Goal: Task Accomplishment & Management: Use online tool/utility

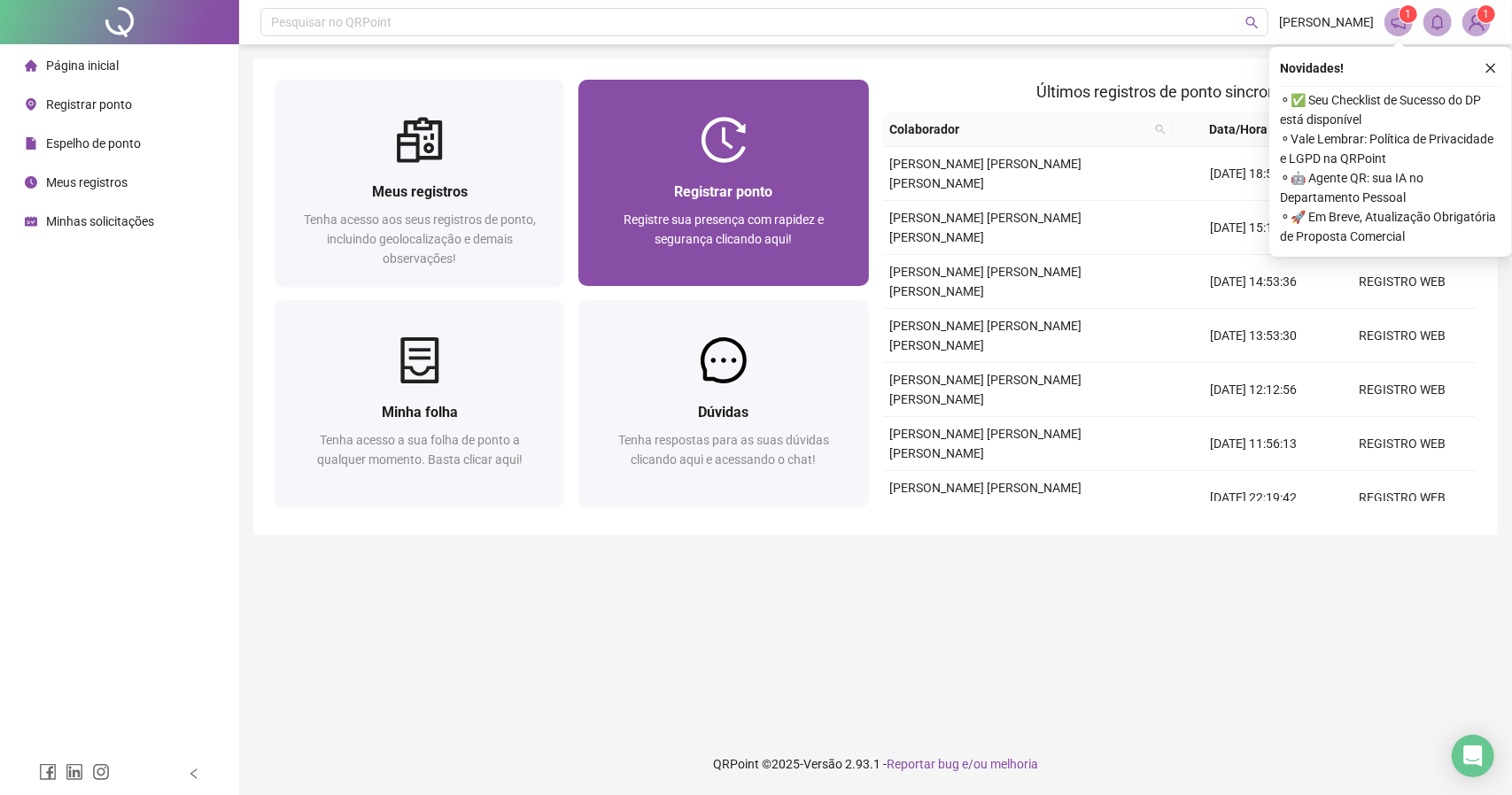
click at [618, 226] on div "Registre sua presença com rapidez e segurança clicando aqui!" at bounding box center [722, 239] width 247 height 58
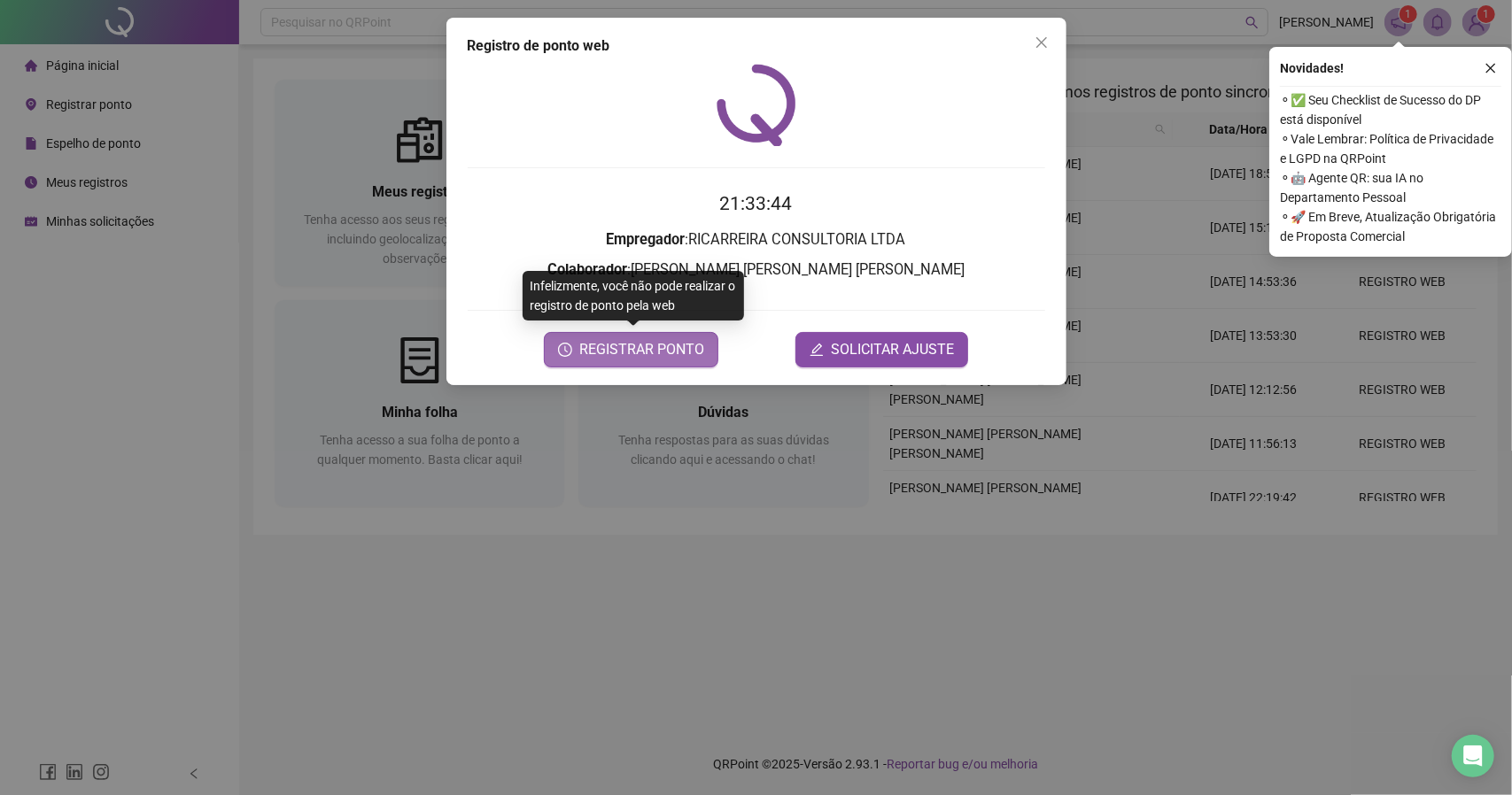
click at [675, 352] on span "REGISTRAR PONTO" at bounding box center [642, 349] width 125 height 21
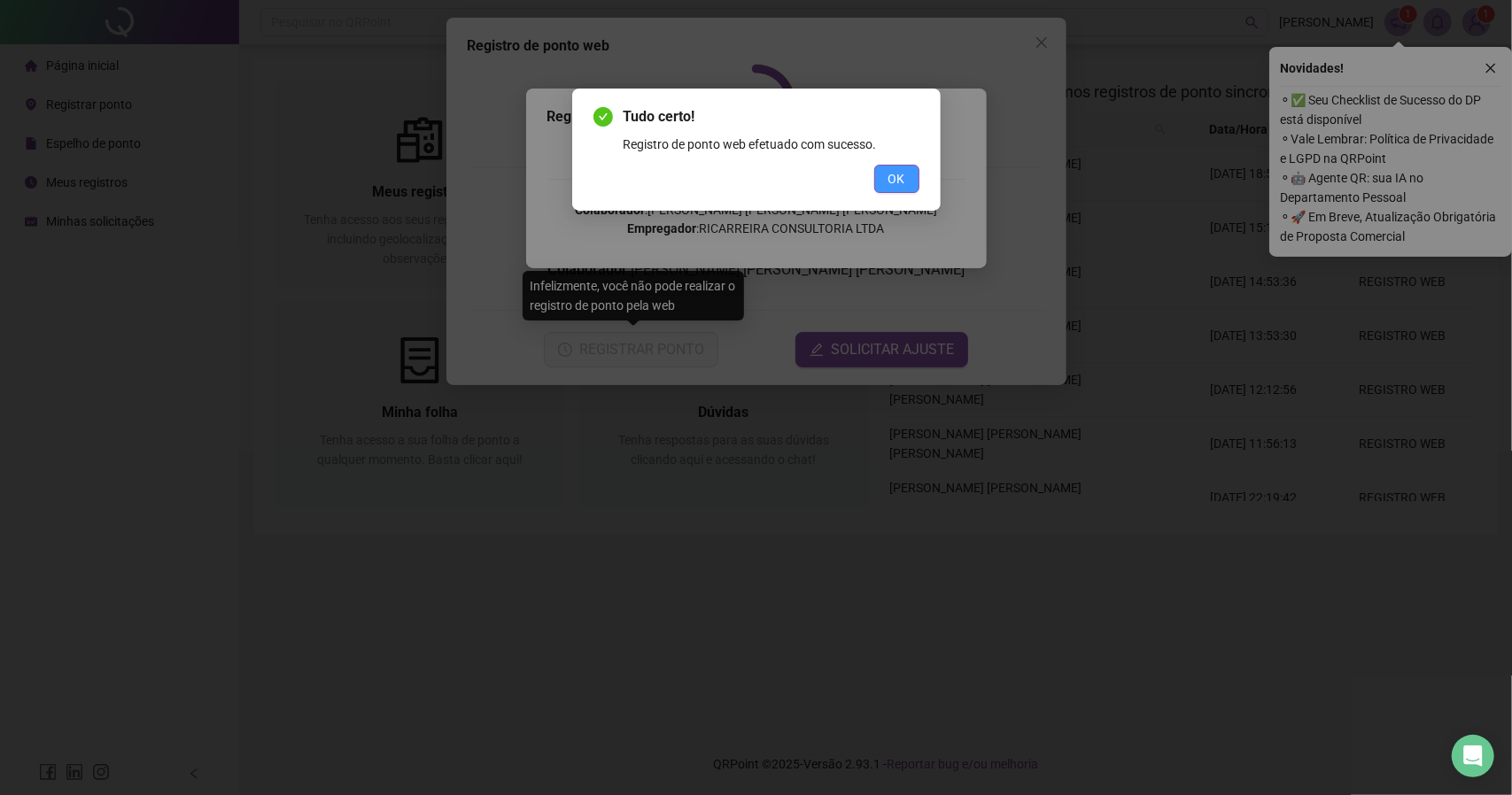
click at [884, 176] on button "OK" at bounding box center [897, 178] width 46 height 29
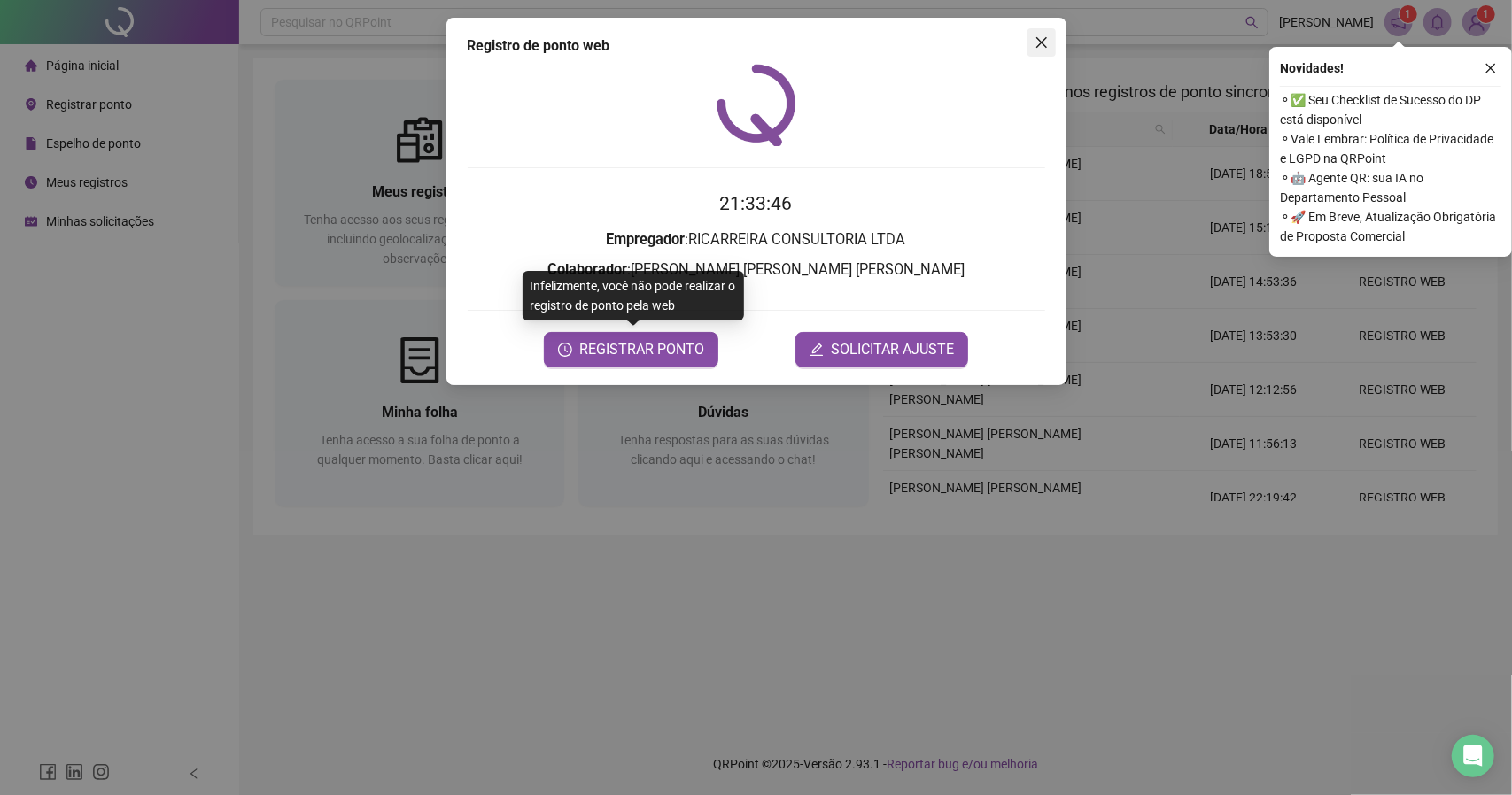
click at [1036, 46] on icon "close" at bounding box center [1041, 43] width 14 height 14
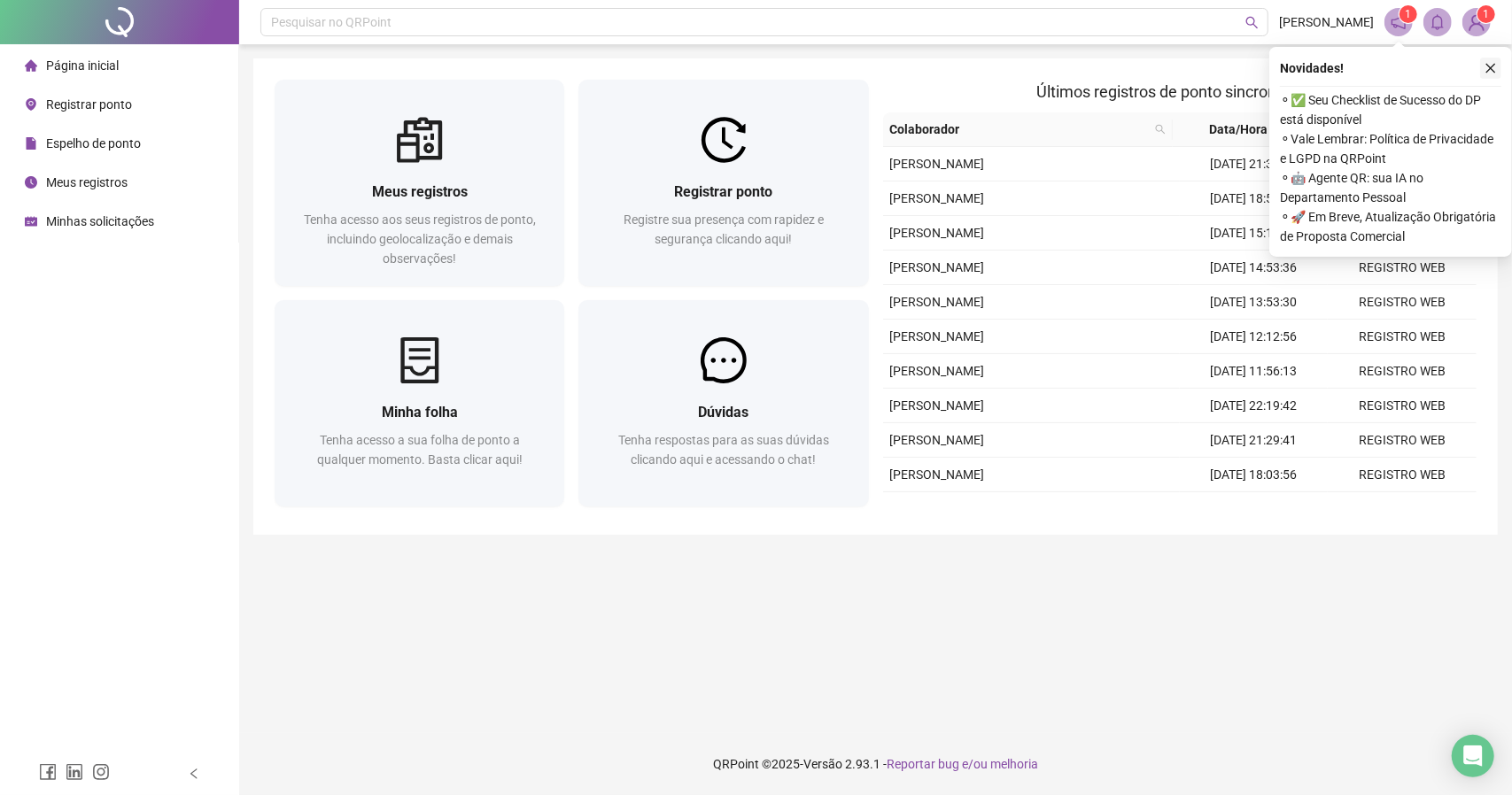
click at [1489, 75] on button "button" at bounding box center [1489, 67] width 21 height 21
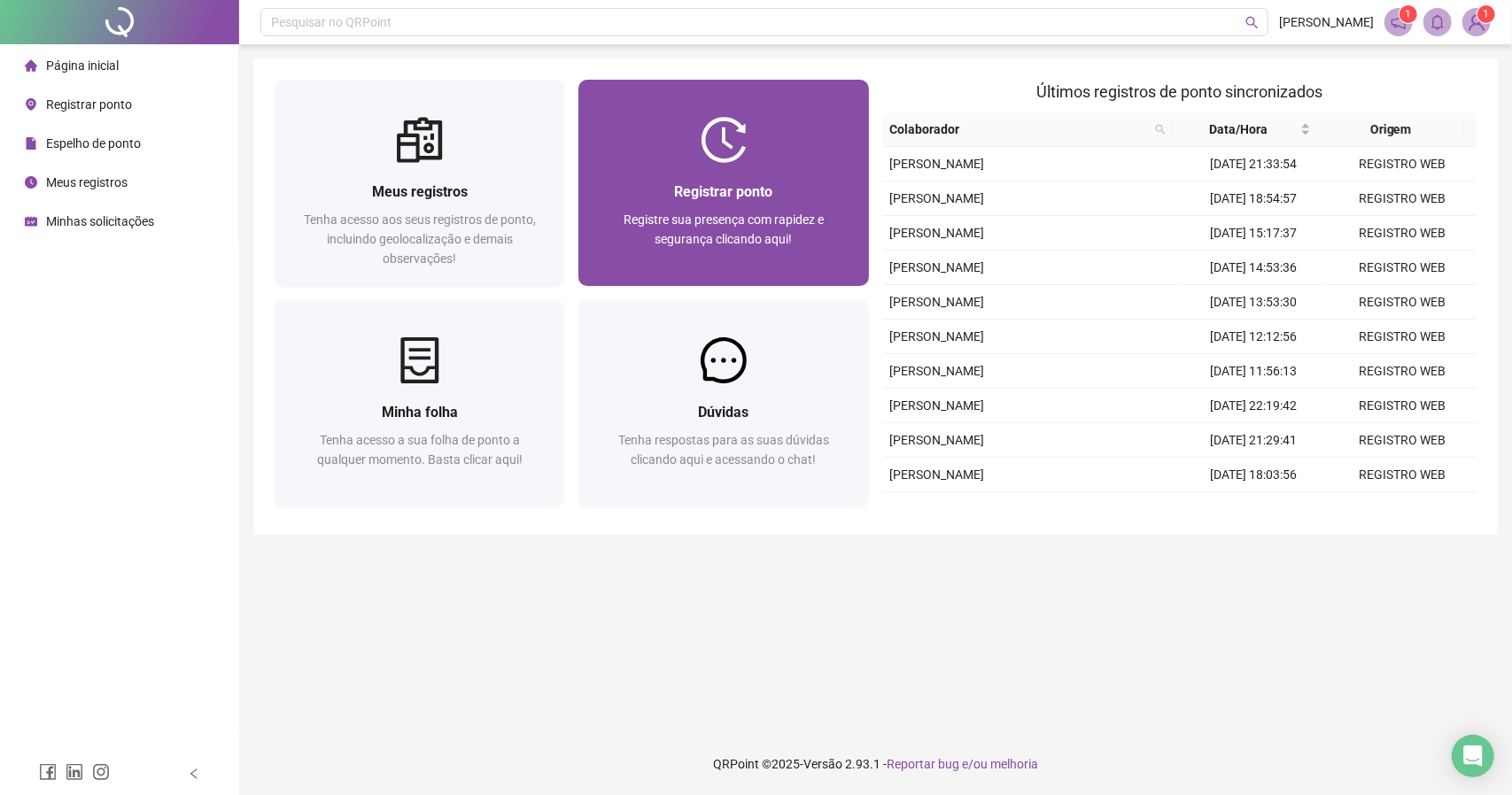
click at [629, 181] on div "Registrar ponto" at bounding box center [722, 191] width 247 height 22
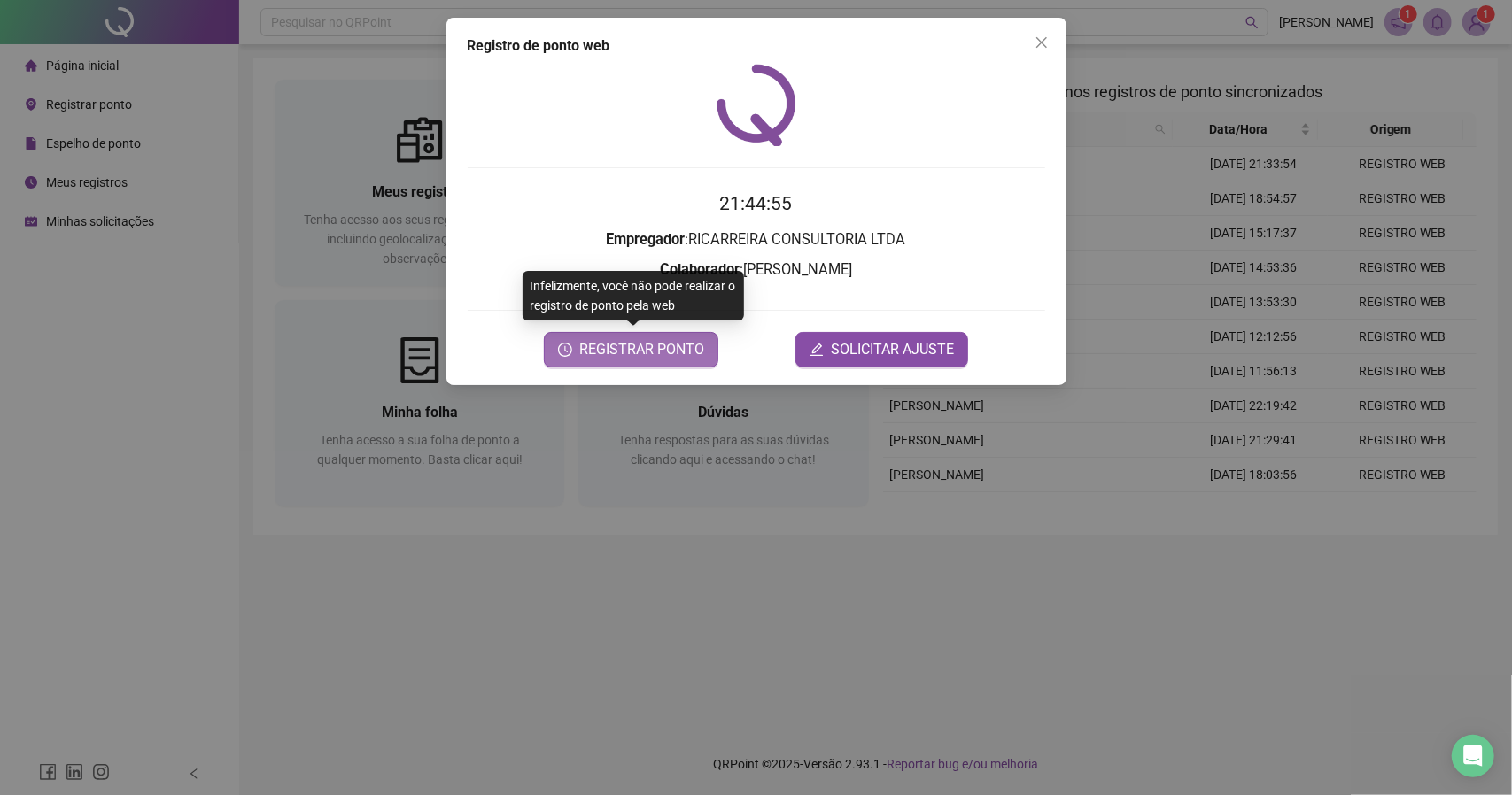
click at [615, 347] on span "REGISTRAR PONTO" at bounding box center [642, 349] width 125 height 21
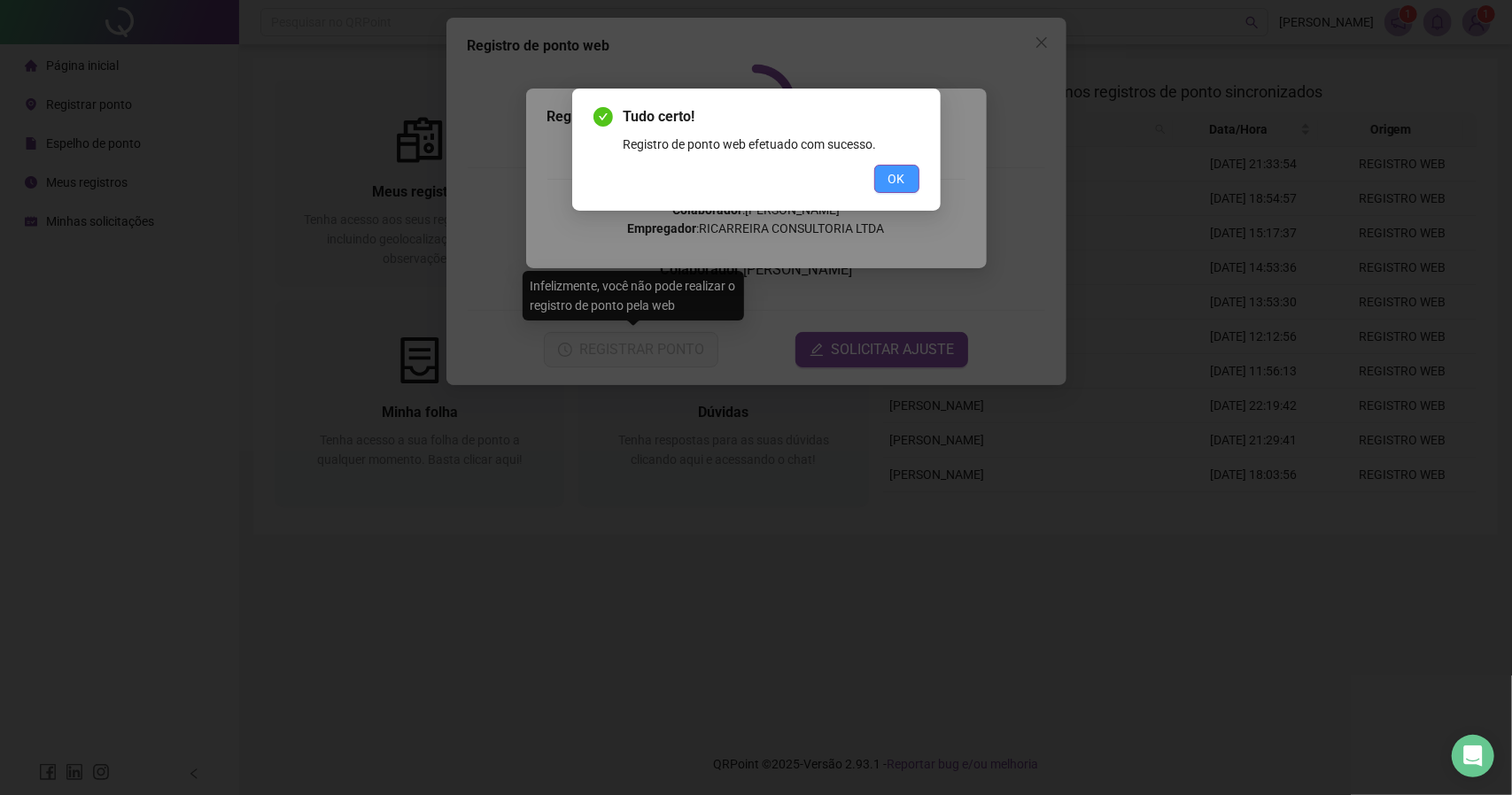
click at [888, 183] on span "OK" at bounding box center [896, 179] width 17 height 20
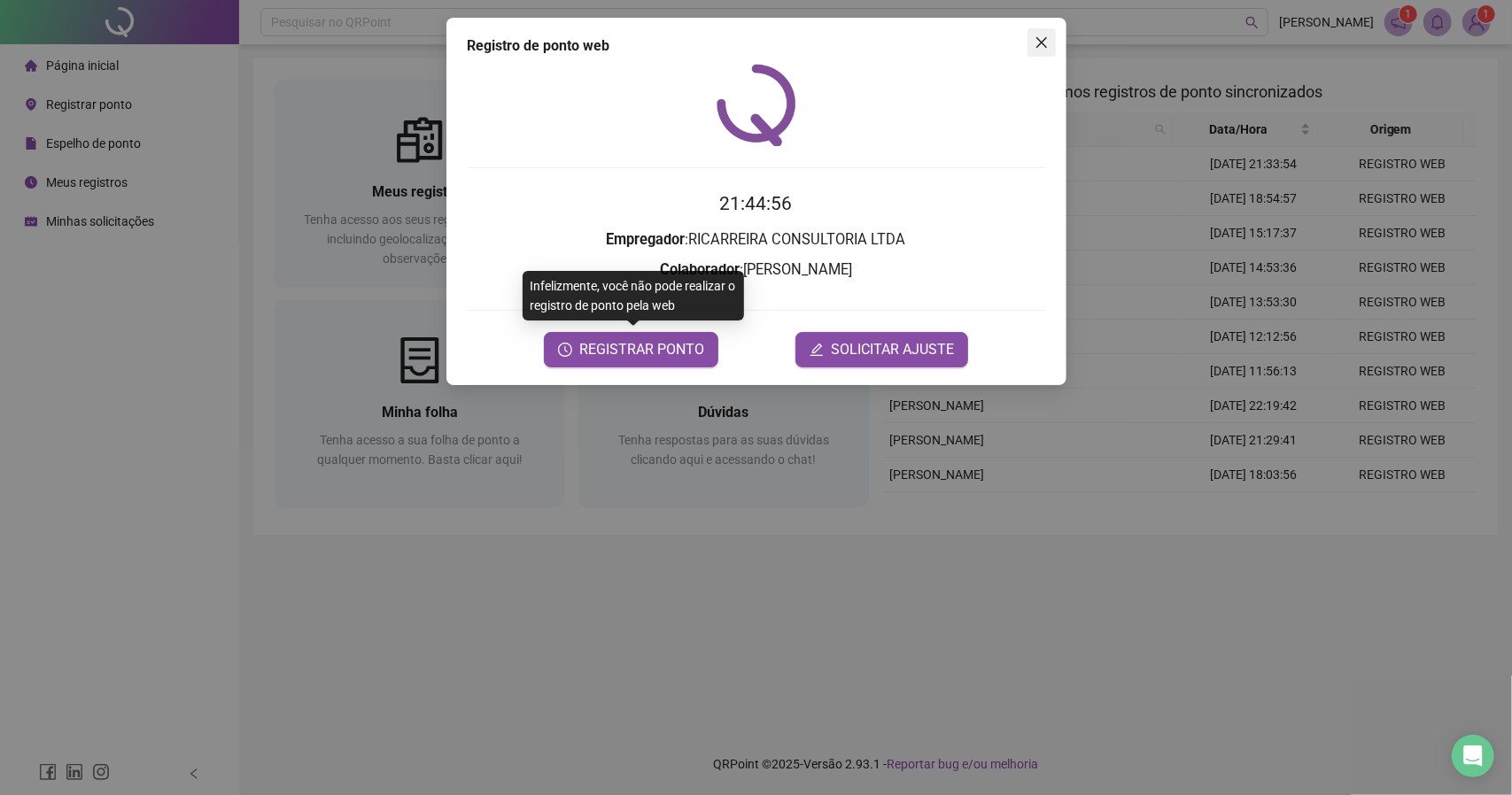
click at [1034, 47] on icon "close" at bounding box center [1041, 43] width 14 height 14
